Goal: Information Seeking & Learning: Learn about a topic

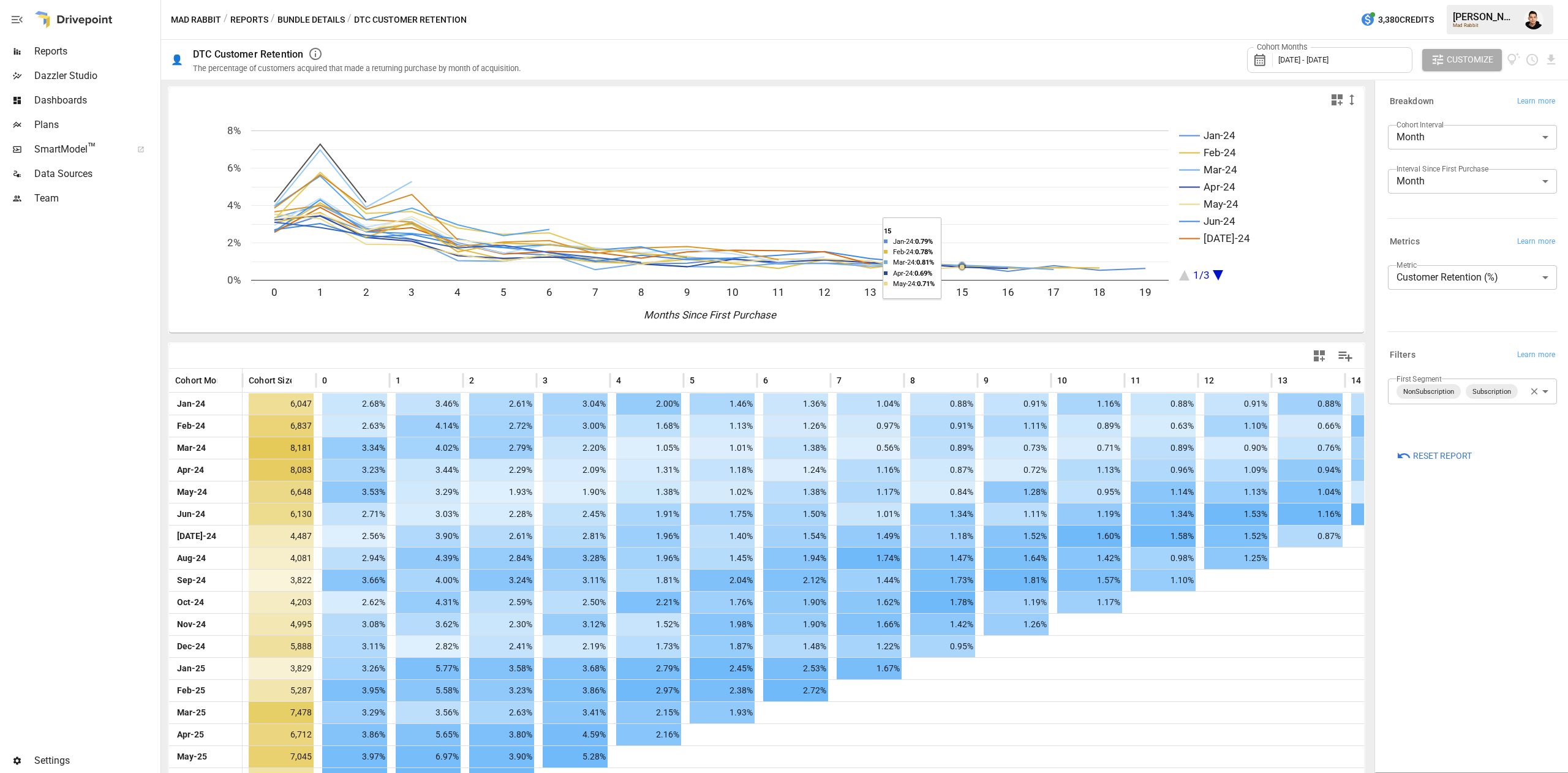
scroll to position [42, 0]
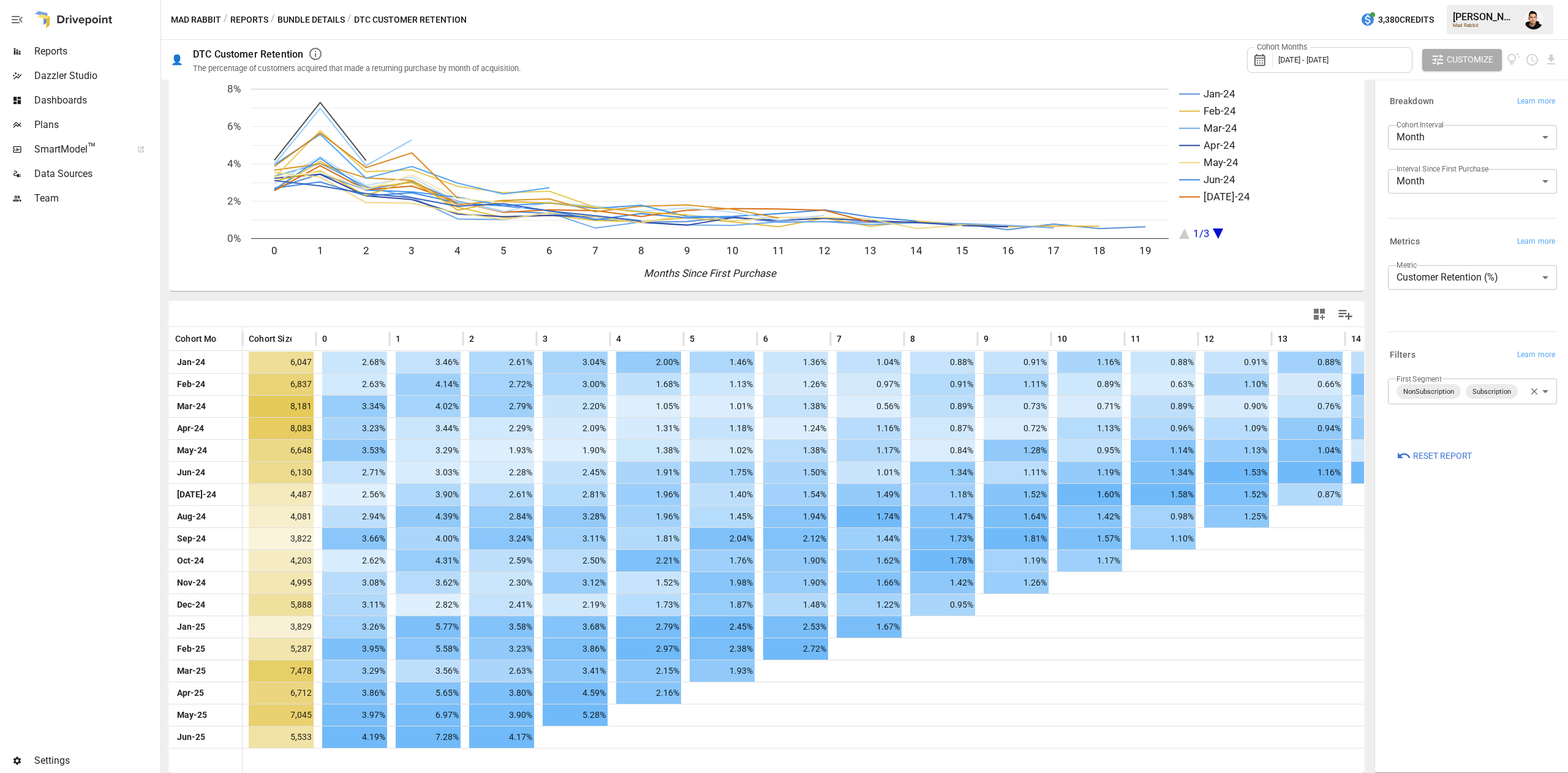
click at [1382, 65] on div "Cohort Months [DATE] - [DATE]" at bounding box center [1330, 60] width 165 height 25
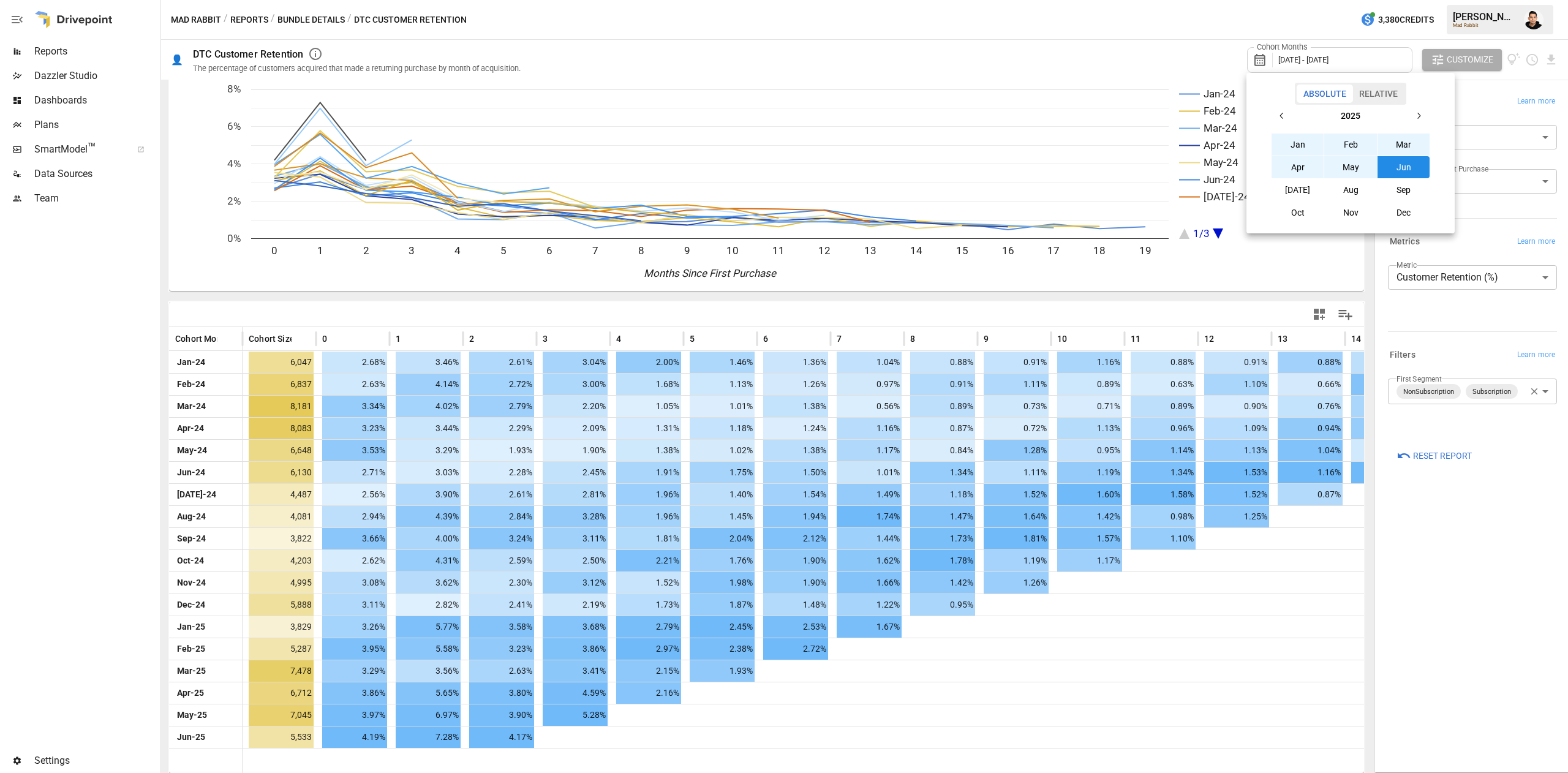
click at [1282, 108] on button "button" at bounding box center [1282, 116] width 22 height 22
click at [1296, 134] on button "Jan" at bounding box center [1297, 144] width 53 height 22
click at [1420, 109] on button "button" at bounding box center [1419, 116] width 22 height 22
click at [1341, 183] on button "Aug" at bounding box center [1351, 190] width 53 height 22
click at [1230, 17] on div at bounding box center [784, 386] width 1568 height 773
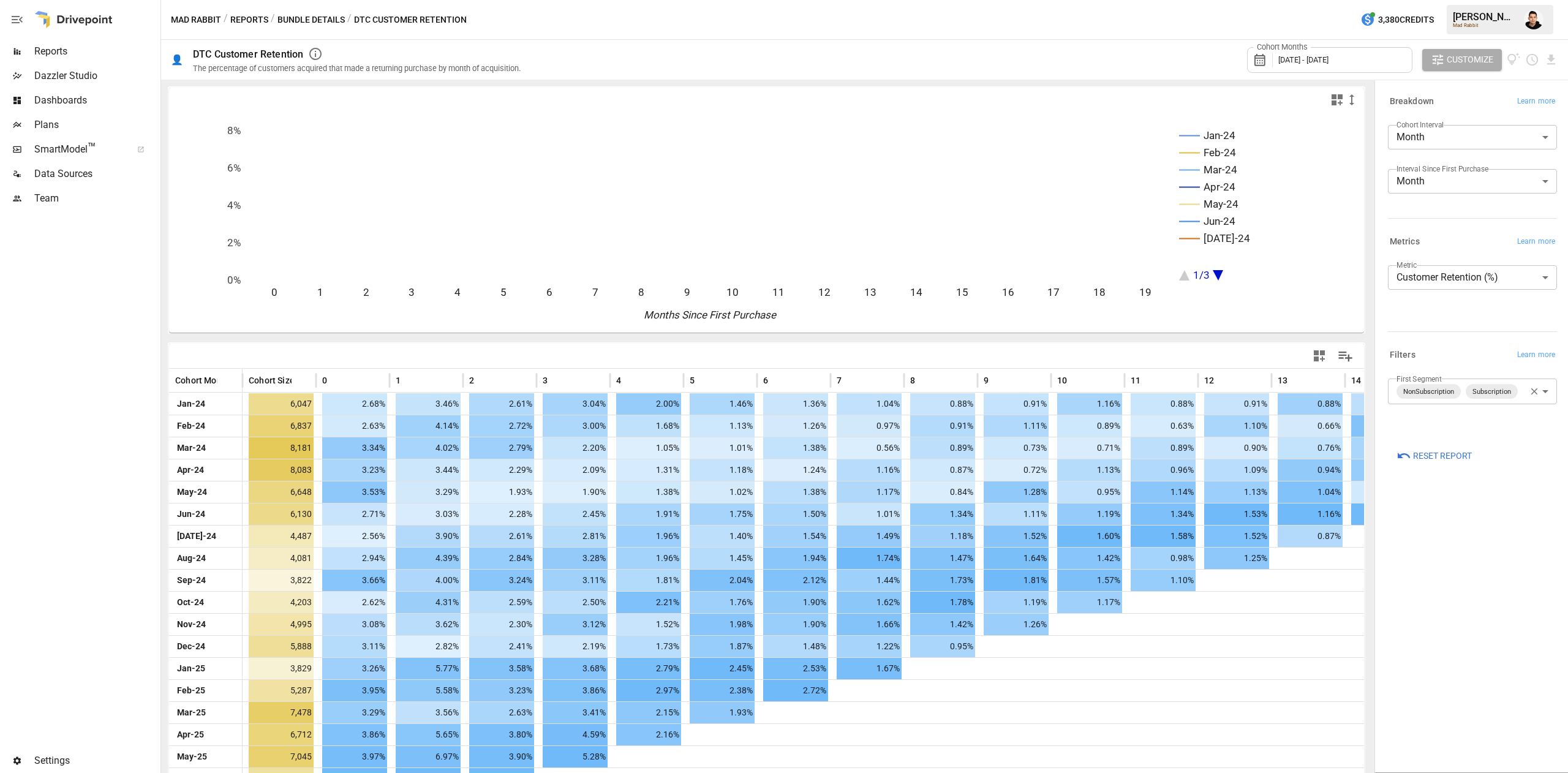
scroll to position [86, 0]
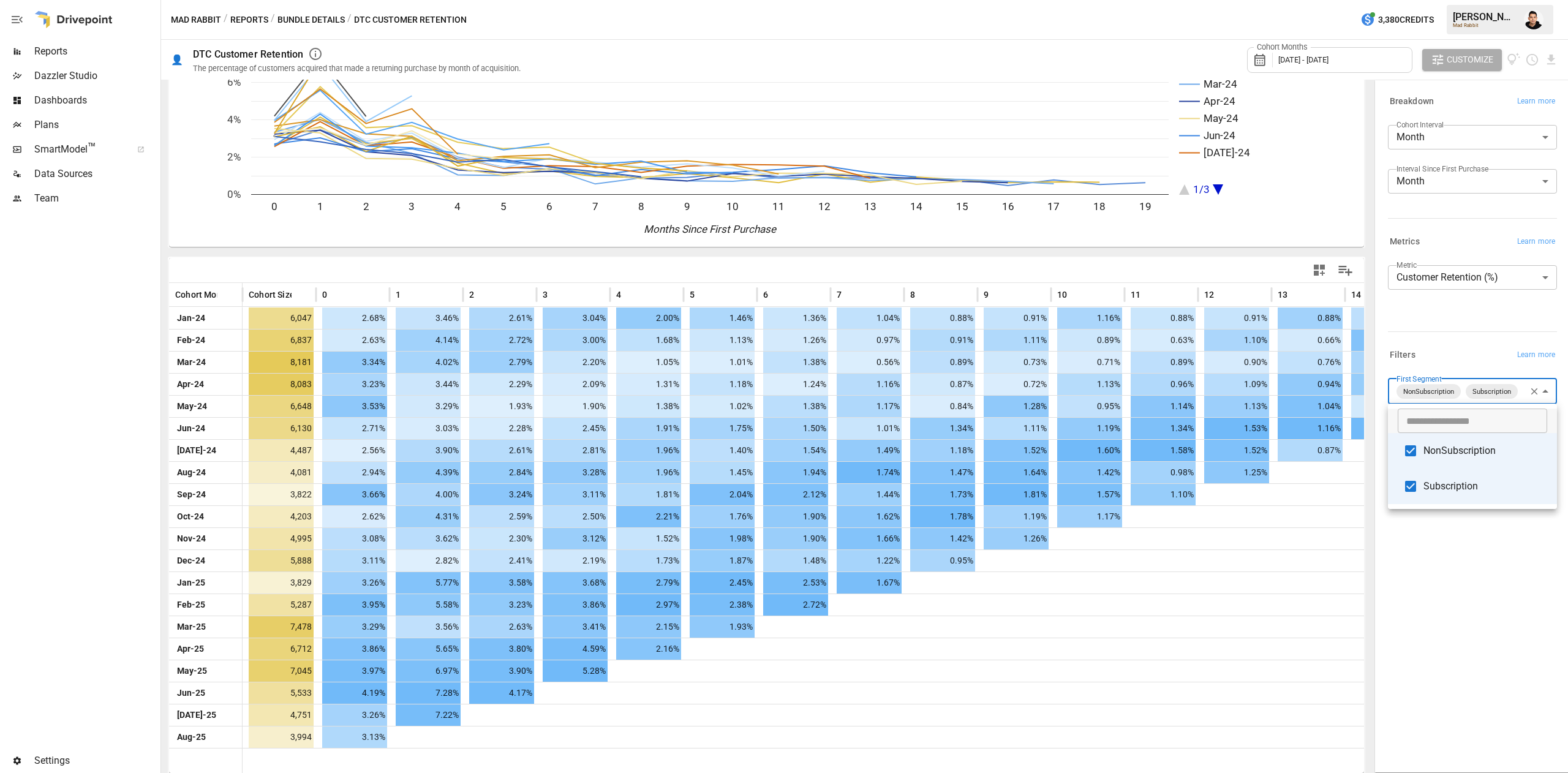
click at [1451, 0] on body "Reports Dazzler Studio Dashboards Plans SmartModel ™ Data Sources Team Settings…" at bounding box center [784, 0] width 1568 height 0
click at [1424, 440] on li "NonSubscription" at bounding box center [1472, 451] width 169 height 36
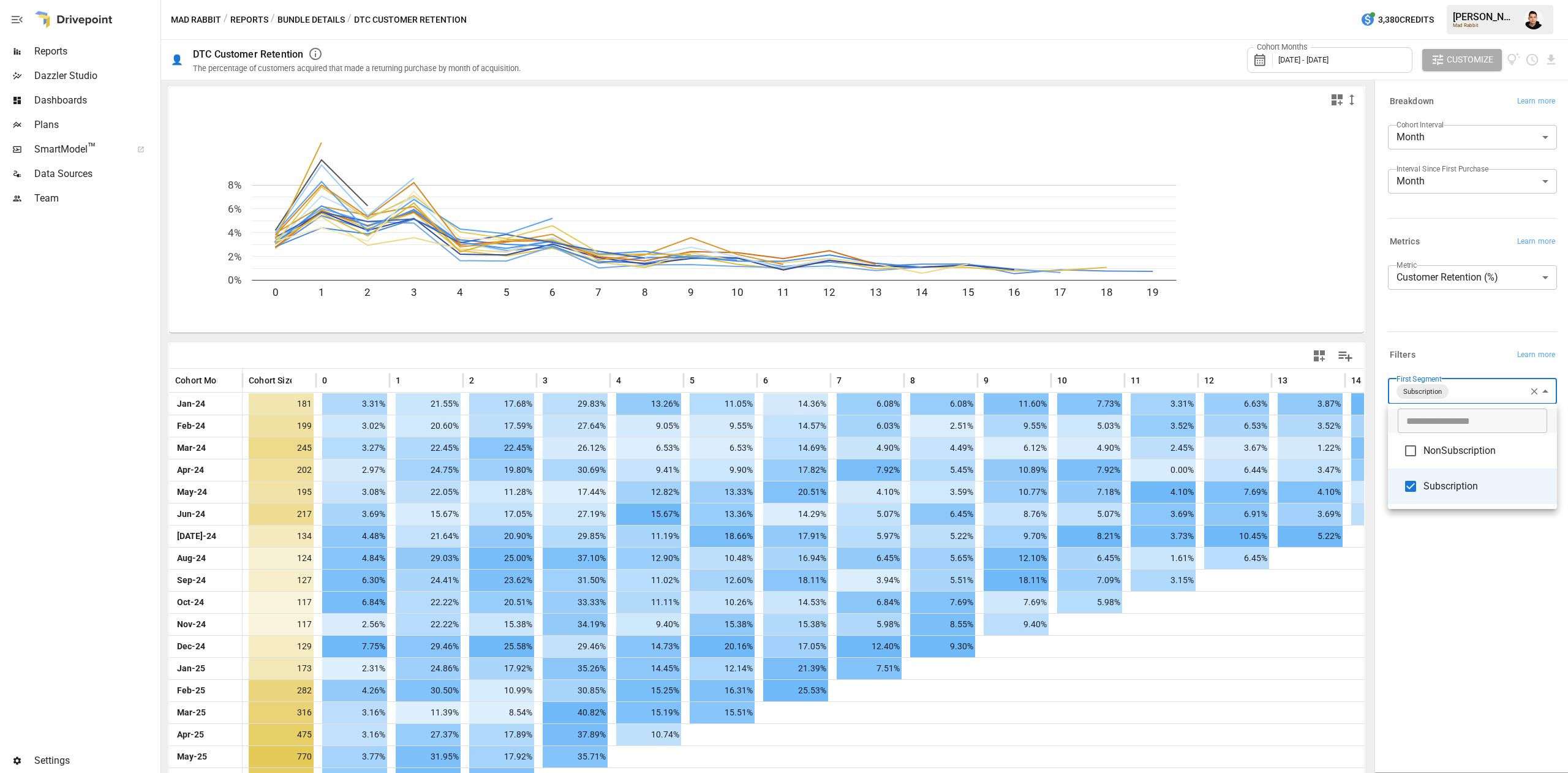
click at [1454, 317] on div at bounding box center [784, 386] width 1568 height 773
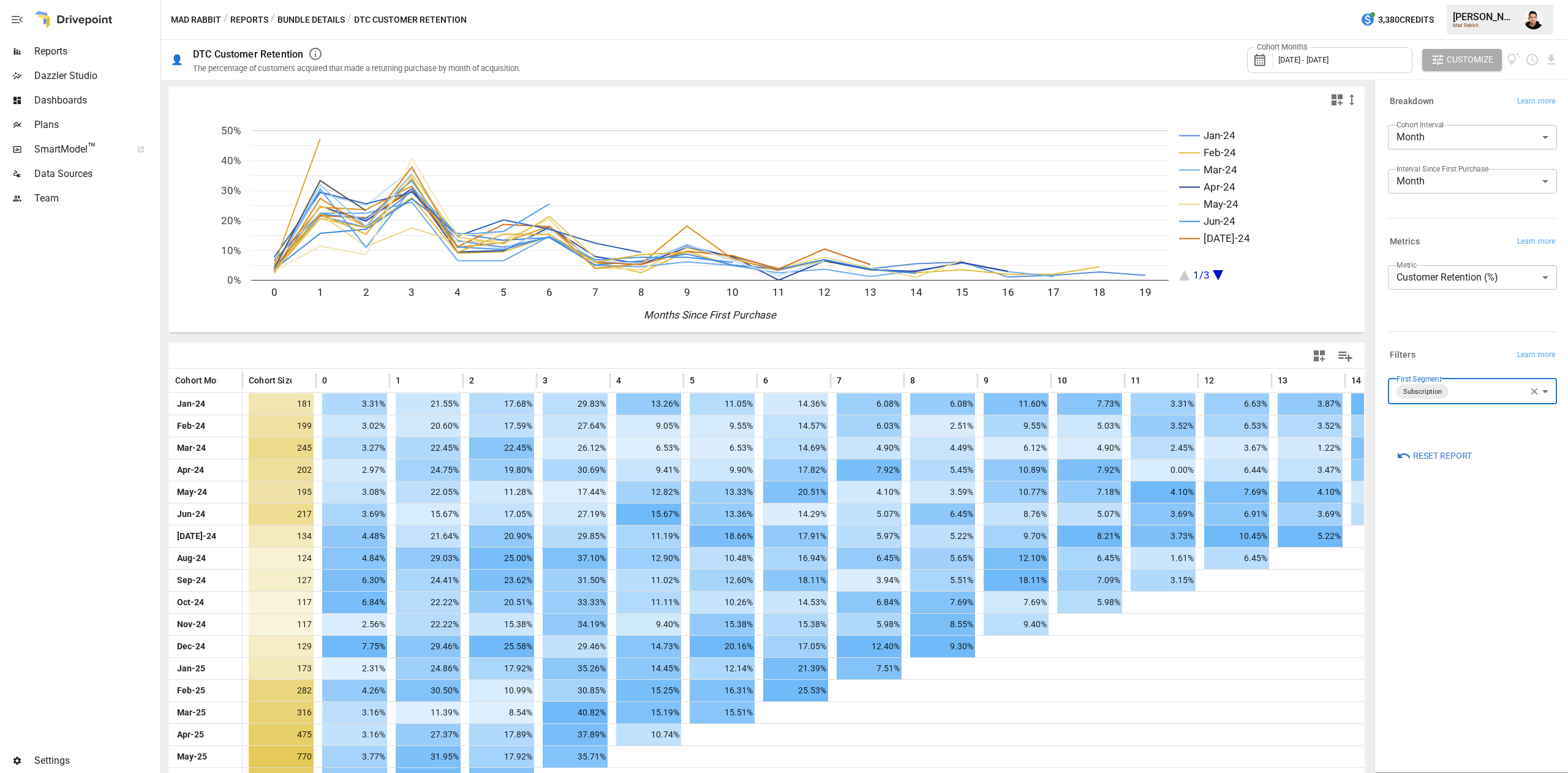
scroll to position [86, 0]
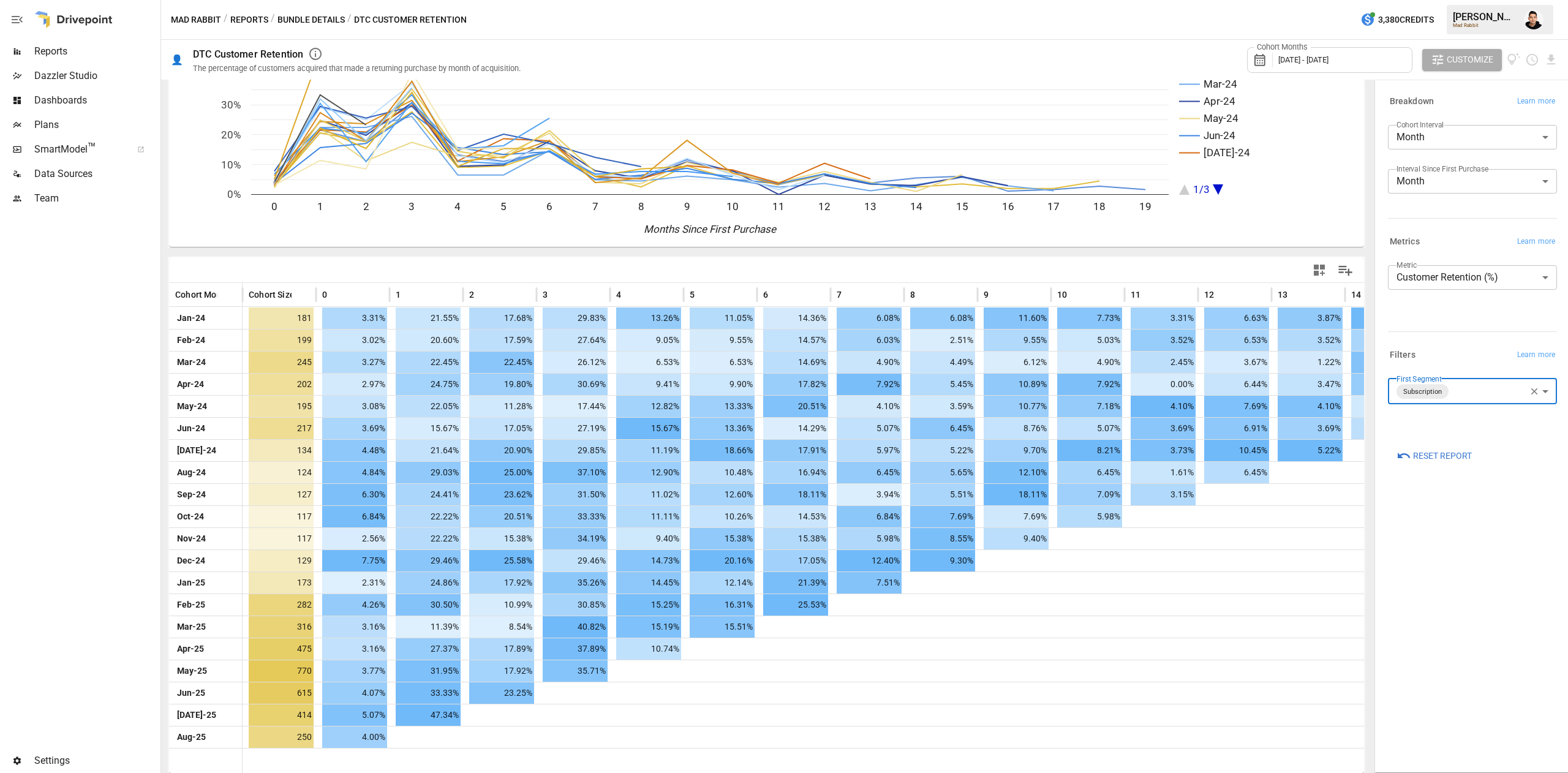
click at [1459, 568] on div "**********" at bounding box center [1472, 425] width 188 height 686
click at [1464, 0] on body "Reports Dazzler Studio Dashboards Plans SmartModel ™ Data Sources Team Settings…" at bounding box center [784, 0] width 1568 height 0
click at [1426, 455] on span "NonSubscription" at bounding box center [1486, 450] width 124 height 14
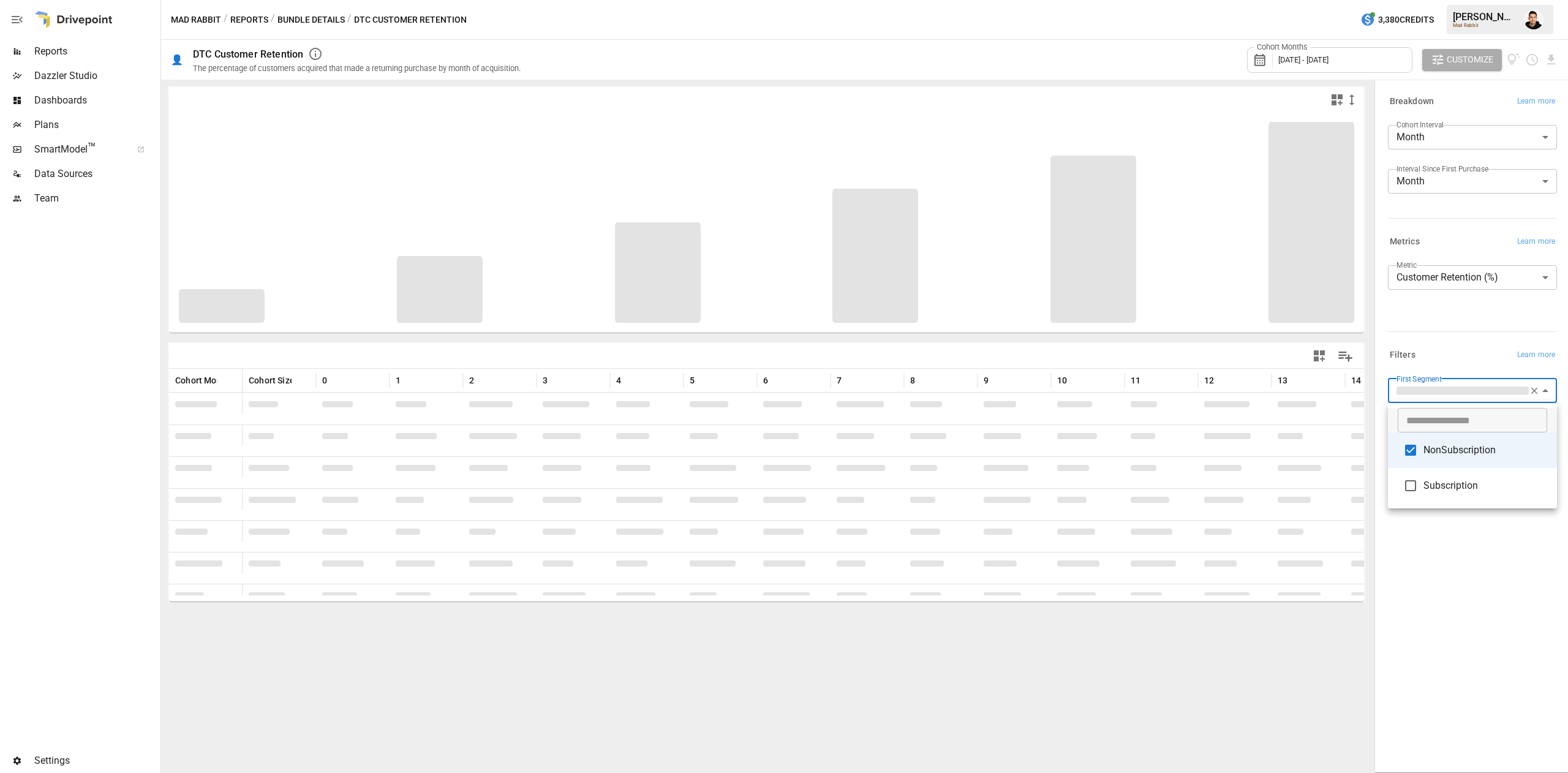
type input "**********"
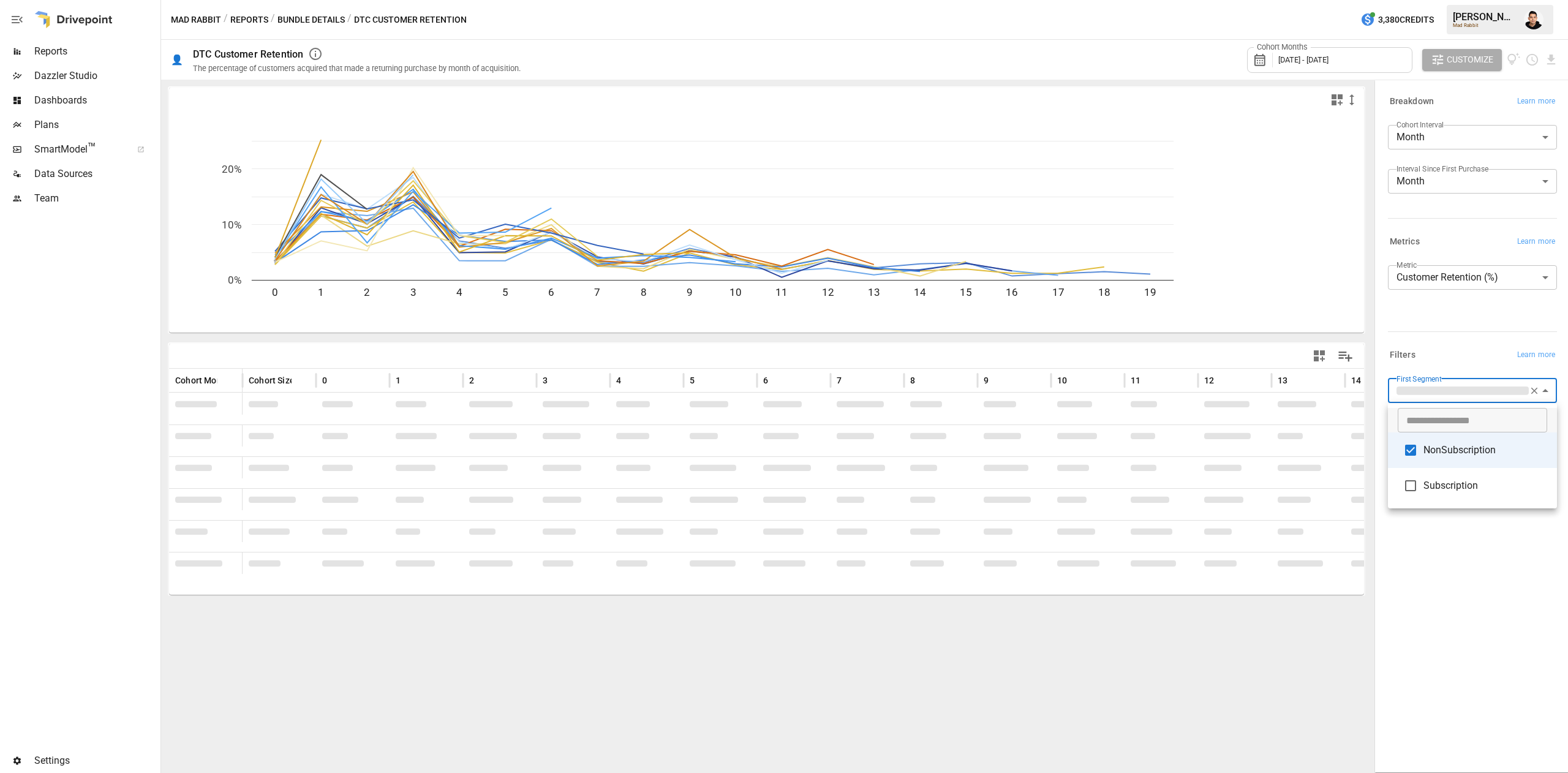
click at [1454, 658] on div at bounding box center [784, 386] width 1568 height 773
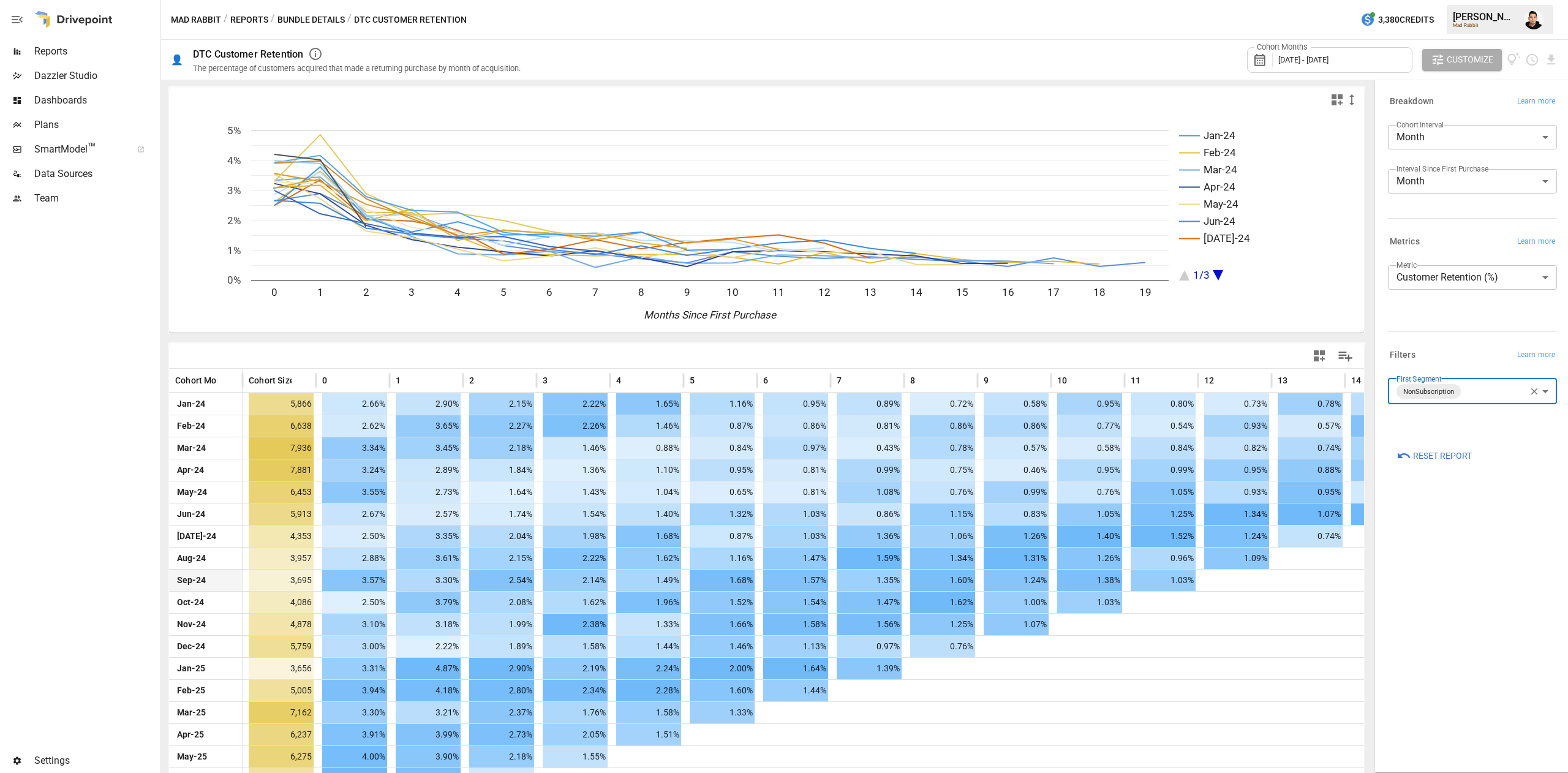
scroll to position [86, 0]
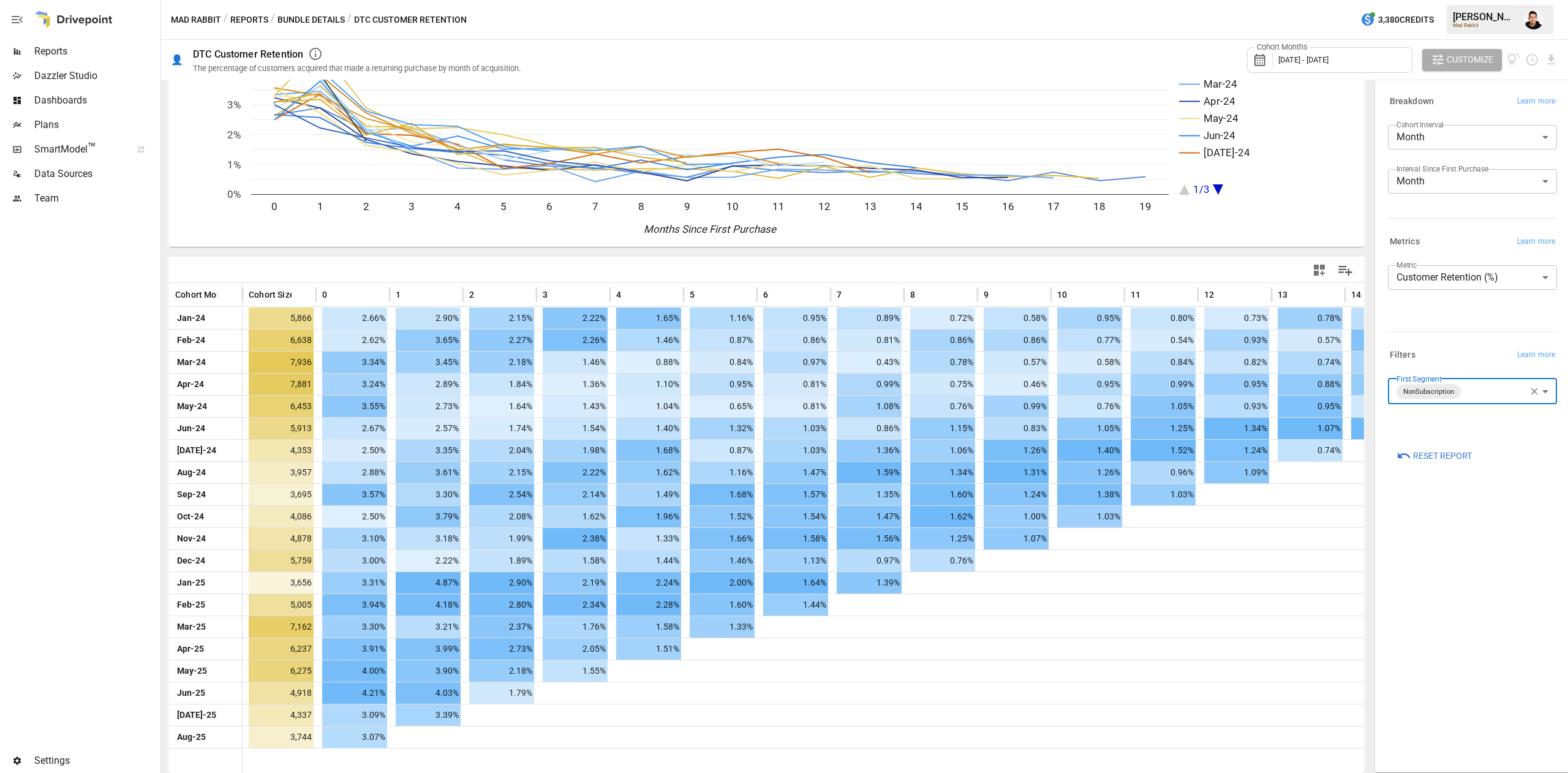
click at [1439, 612] on div "**********" at bounding box center [1472, 425] width 188 height 686
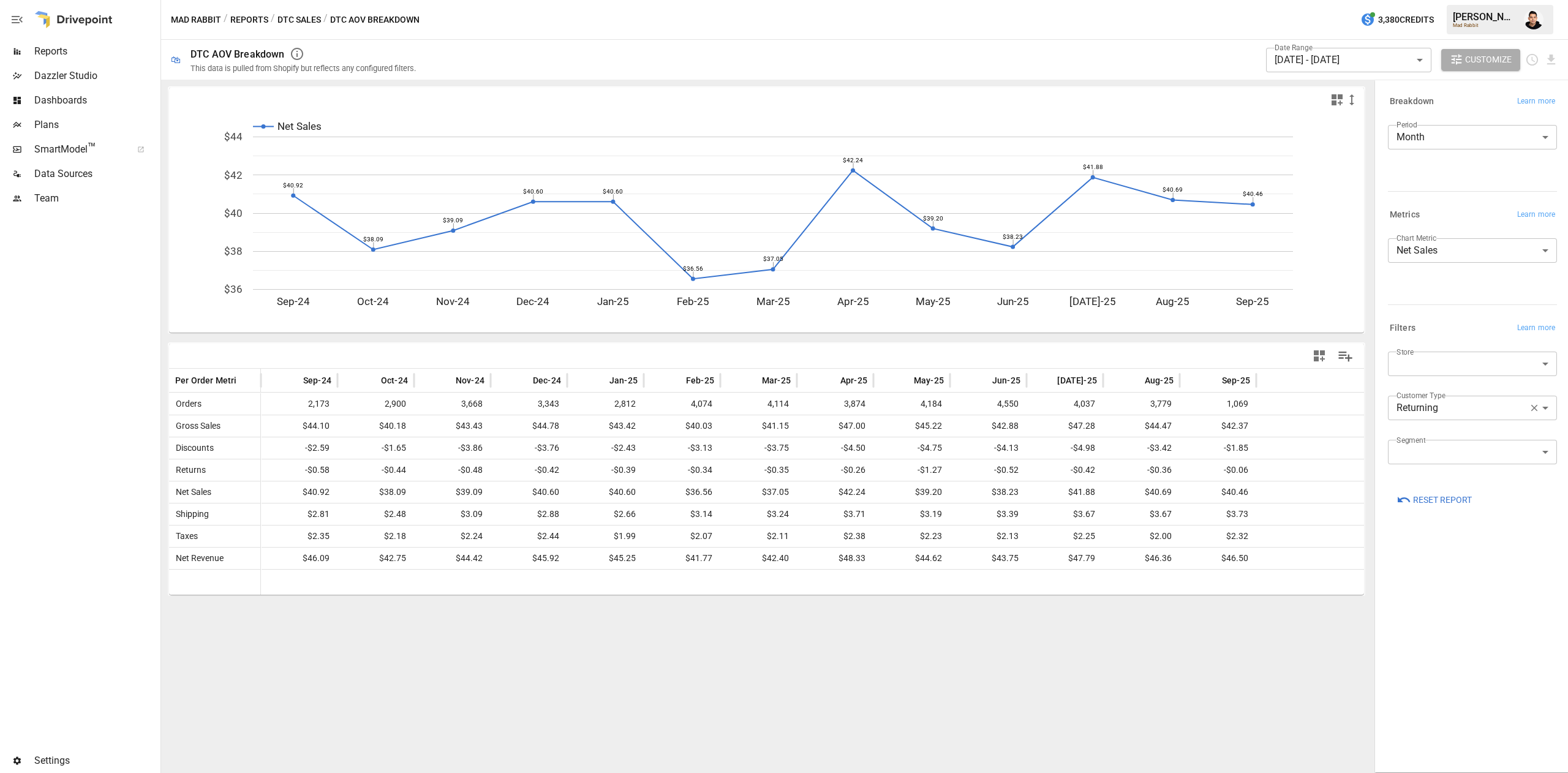
click at [1448, 0] on body "Reports Dazzler Studio Dashboards Plans SmartModel ™ Data Sources Team Settings…" at bounding box center [784, 0] width 1568 height 0
click at [1454, 436] on span "First-Time" at bounding box center [1472, 437] width 149 height 14
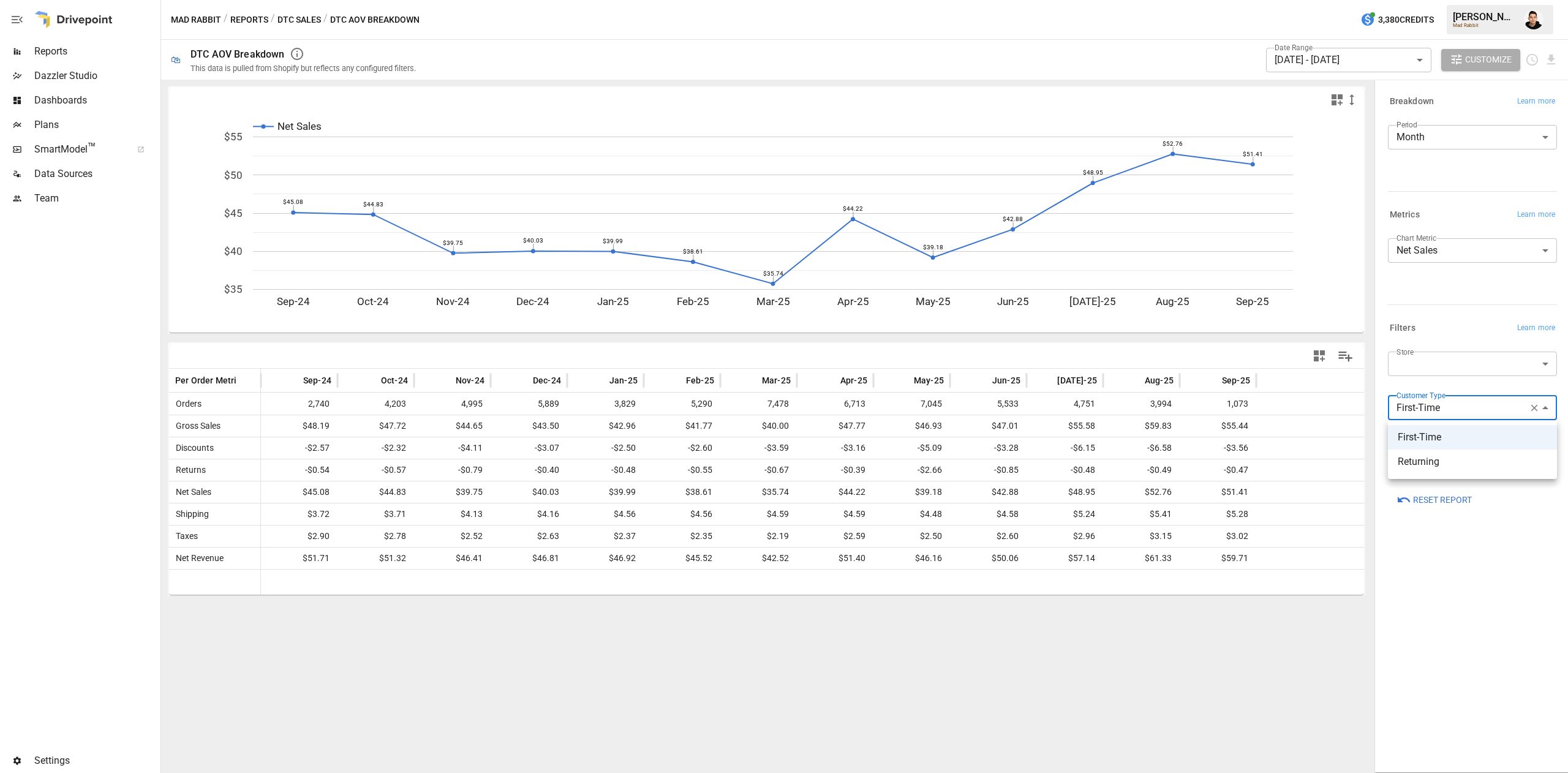
click at [1407, 0] on body "Reports Dazzler Studio Dashboards Plans SmartModel ™ Data Sources Team Settings…" at bounding box center [784, 0] width 1568 height 0
click at [1413, 470] on li "Returning" at bounding box center [1472, 461] width 169 height 25
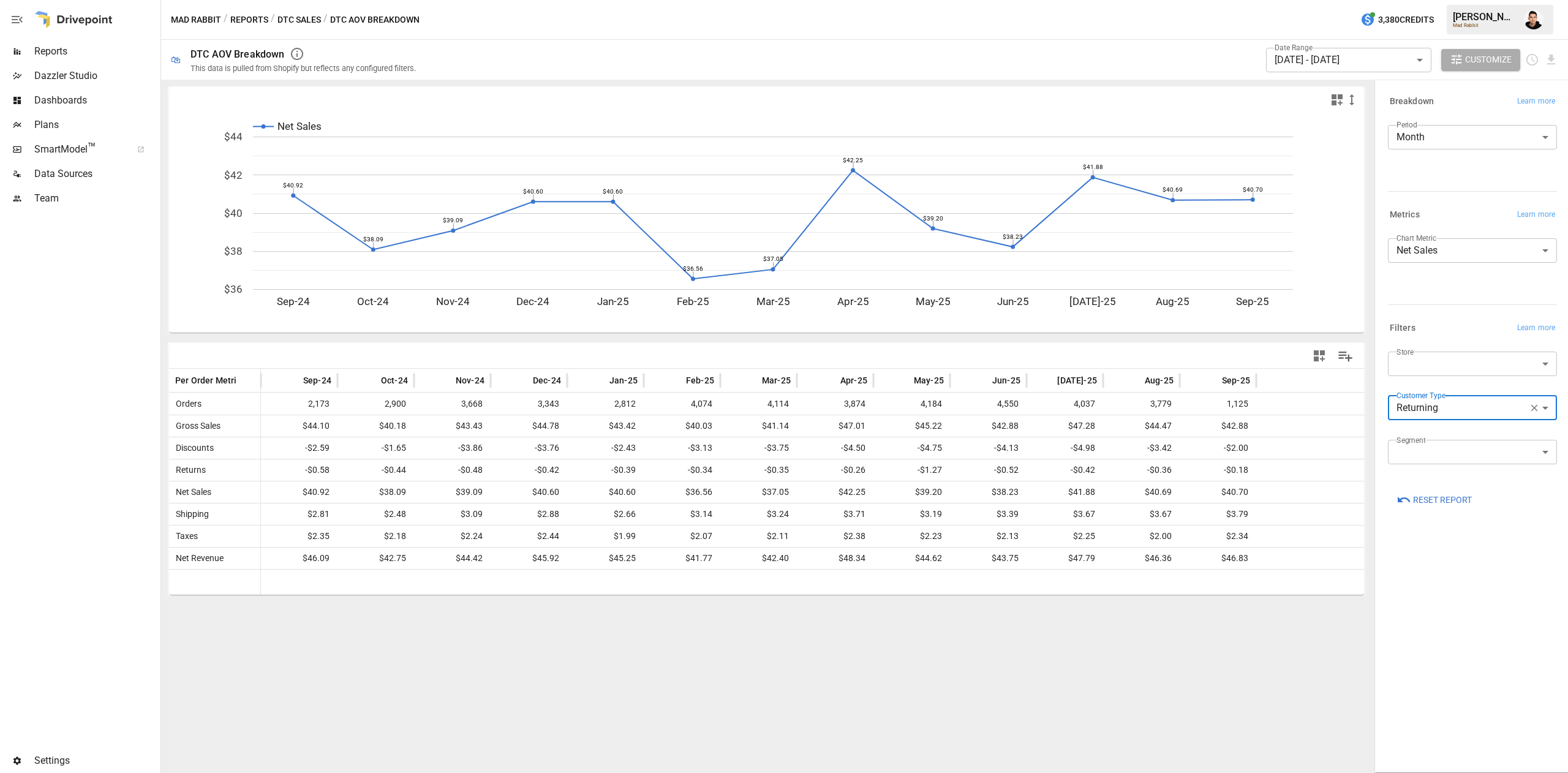
click at [1459, 0] on body "Reports Dazzler Studio Dashboards Plans SmartModel ™ Data Sources Team Settings…" at bounding box center [784, 0] width 1568 height 0
click at [1432, 428] on li "First-Time" at bounding box center [1472, 437] width 169 height 25
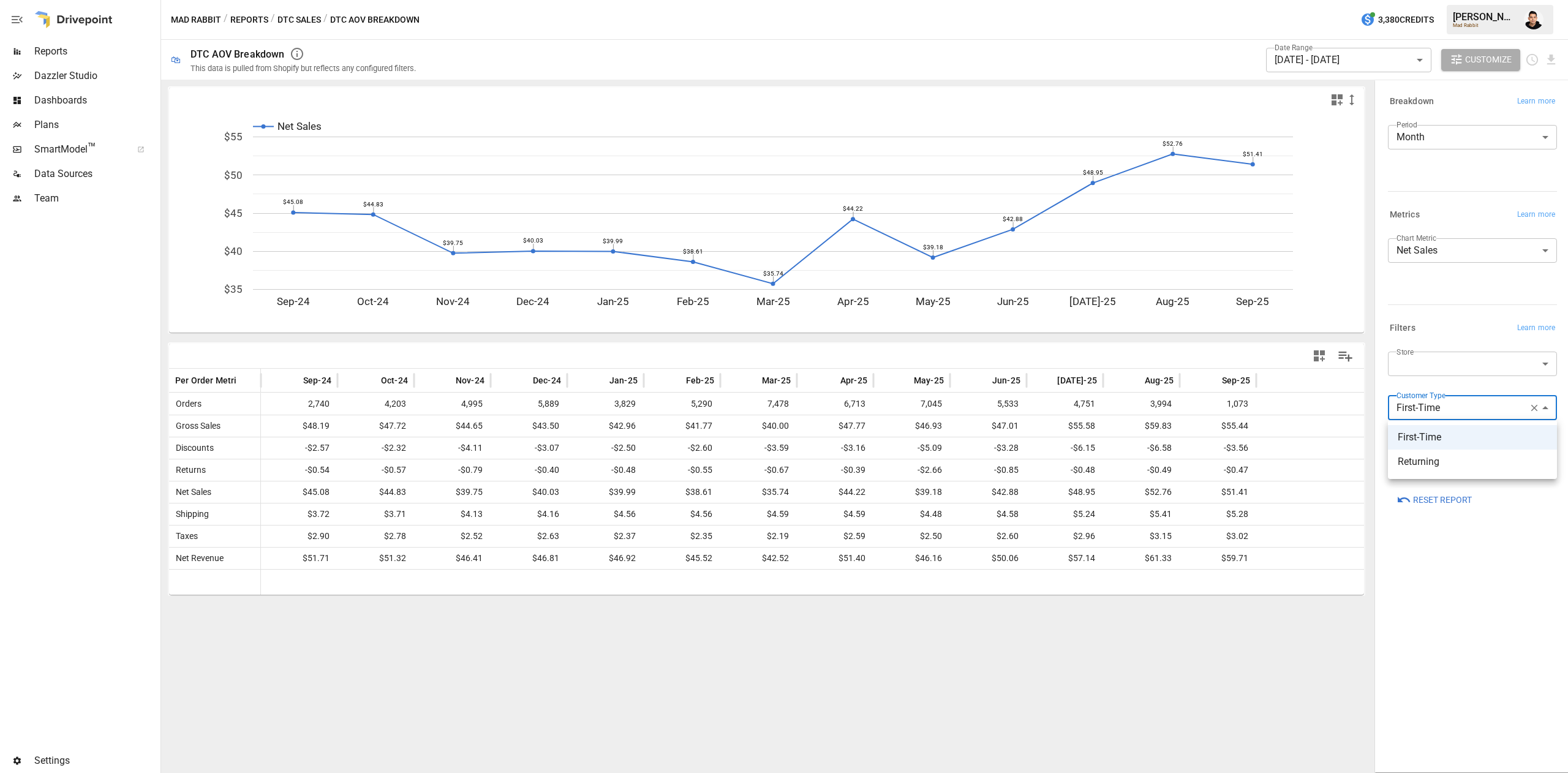
click at [1421, 0] on body "Reports Dazzler Studio Dashboards Plans SmartModel ™ Data Sources Team Settings…" at bounding box center [784, 0] width 1568 height 0
click at [1421, 415] on div at bounding box center [784, 386] width 1568 height 773
click at [1191, 207] on rect "A chart." at bounding box center [773, 213] width 1040 height 153
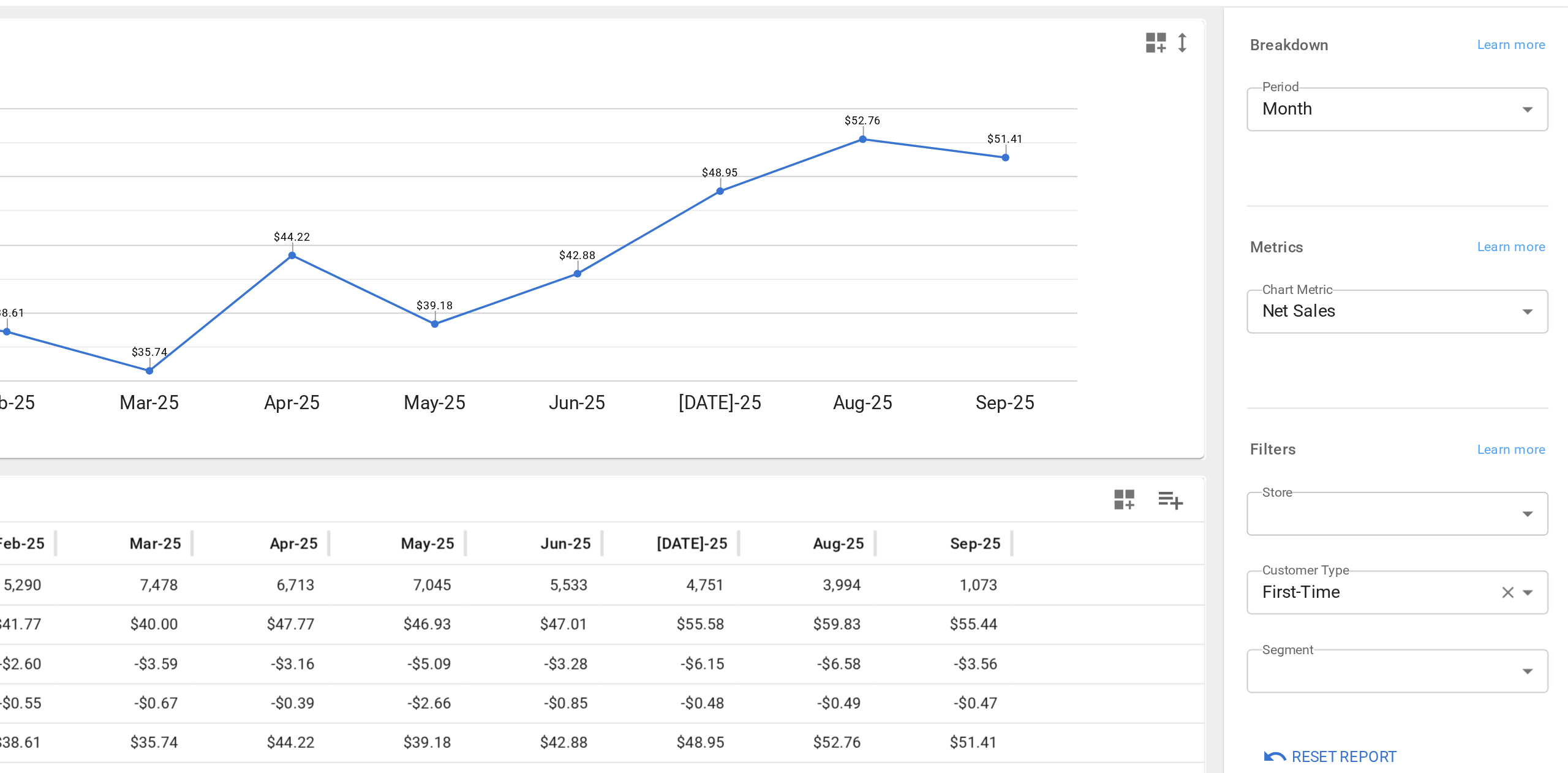
click at [775, 0] on body "Reports Dazzler Studio Dashboards Plans SmartModel ™ Data Sources Team Settings…" at bounding box center [784, 0] width 1568 height 0
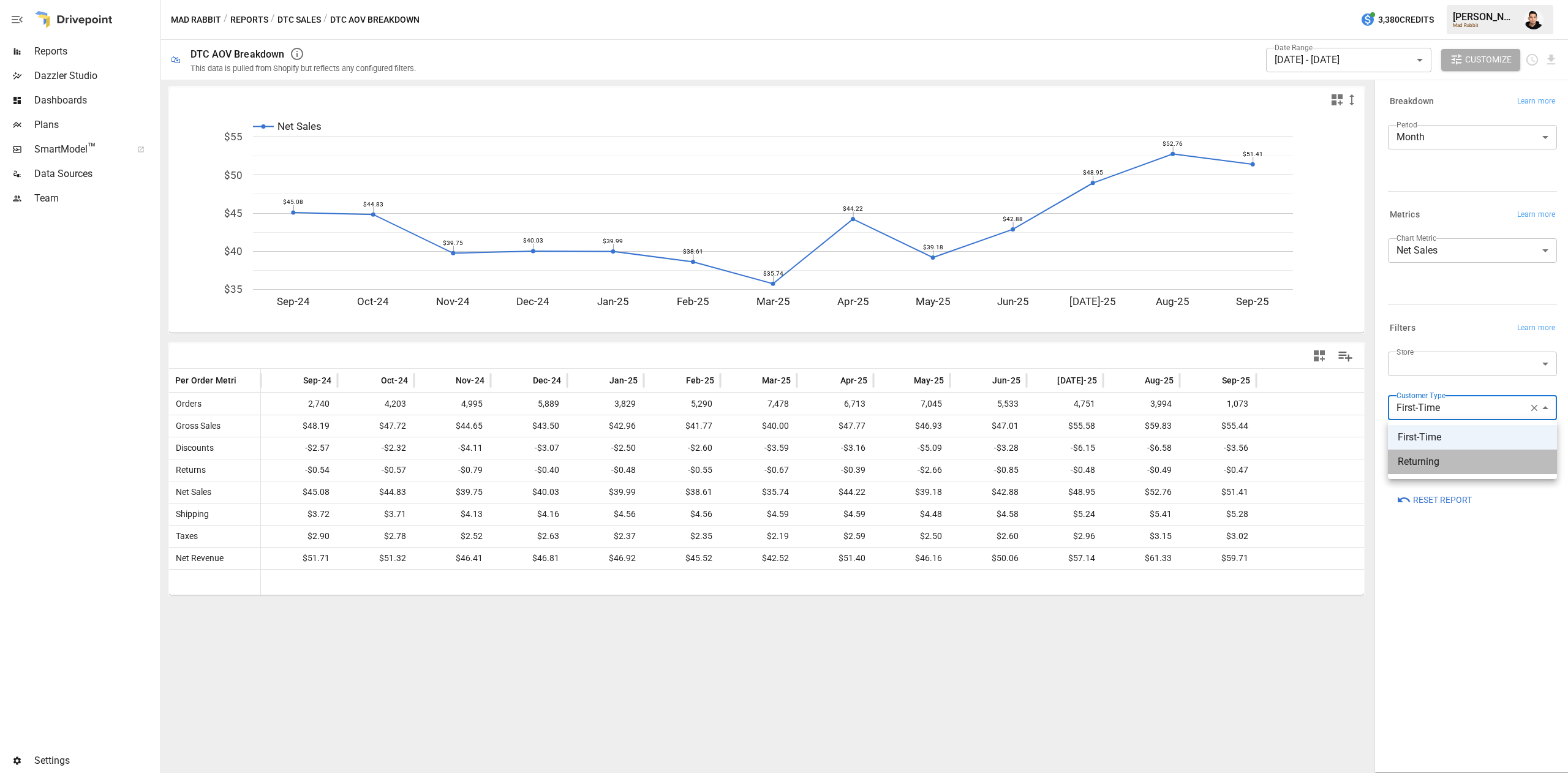
click at [1459, 460] on span "Returning" at bounding box center [1472, 461] width 149 height 14
type input "*********"
